Goal: Task Accomplishment & Management: Use online tool/utility

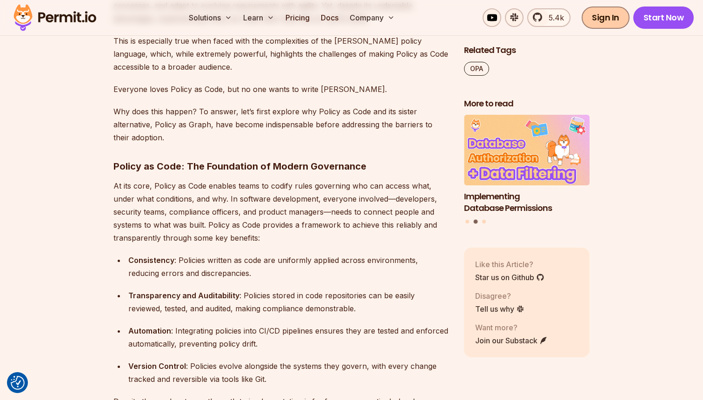
click at [607, 20] on link "Sign In" at bounding box center [605, 18] width 48 height 22
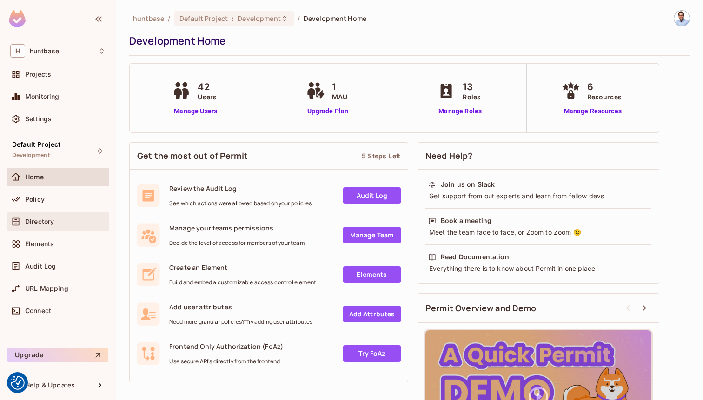
click at [52, 219] on span "Directory" at bounding box center [39, 221] width 29 height 7
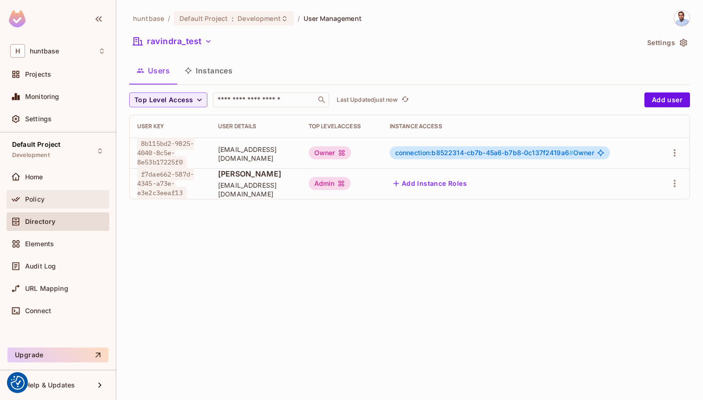
click at [28, 206] on div "Policy" at bounding box center [58, 199] width 103 height 19
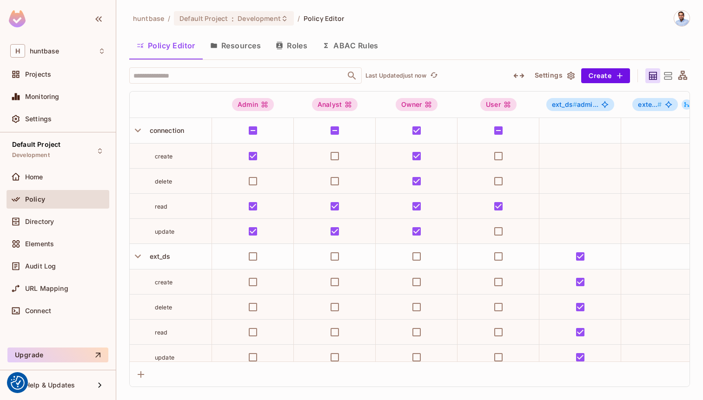
click at [237, 43] on button "Resources" at bounding box center [236, 45] width 66 height 23
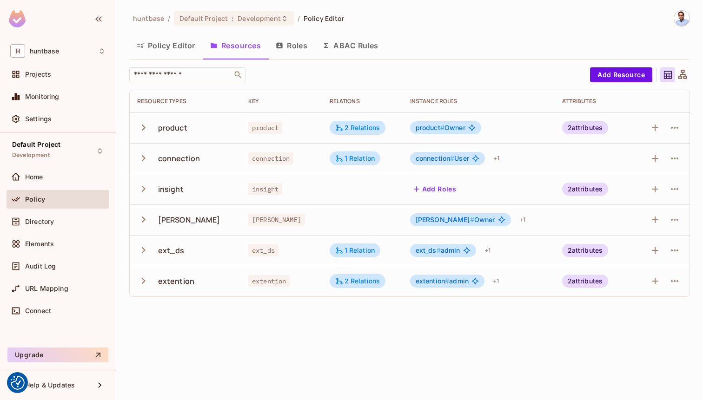
click at [145, 159] on icon "button" at bounding box center [143, 158] width 13 height 13
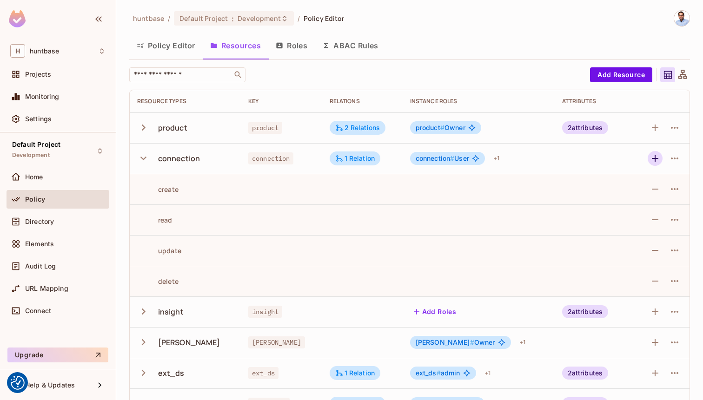
click at [652, 159] on icon "button" at bounding box center [654, 158] width 11 height 11
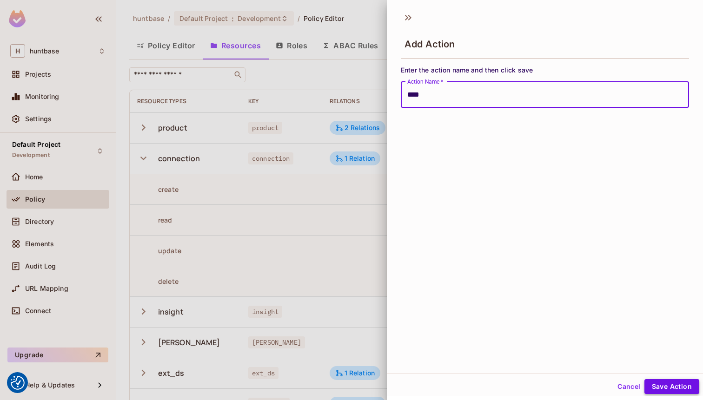
type input "****"
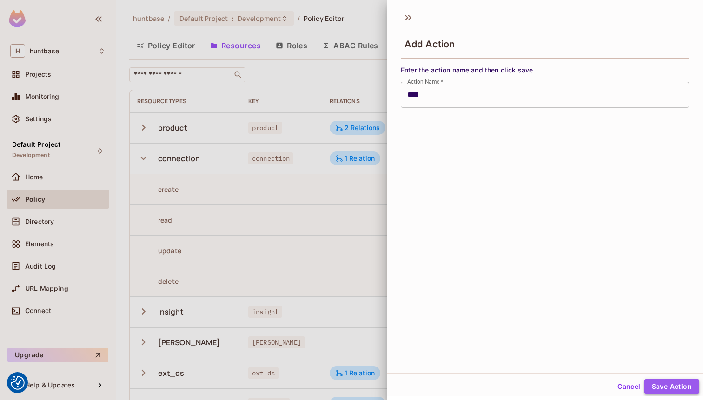
click at [667, 388] on button "Save Action" at bounding box center [671, 386] width 55 height 15
